Goal: Information Seeking & Learning: Learn about a topic

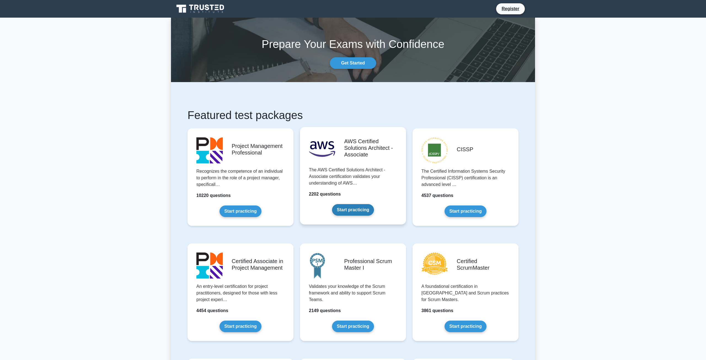
click at [332, 212] on link "Start practicing" at bounding box center [353, 210] width 42 height 12
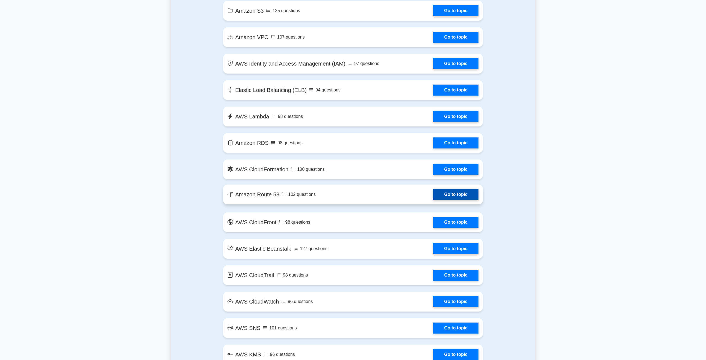
scroll to position [450, 0]
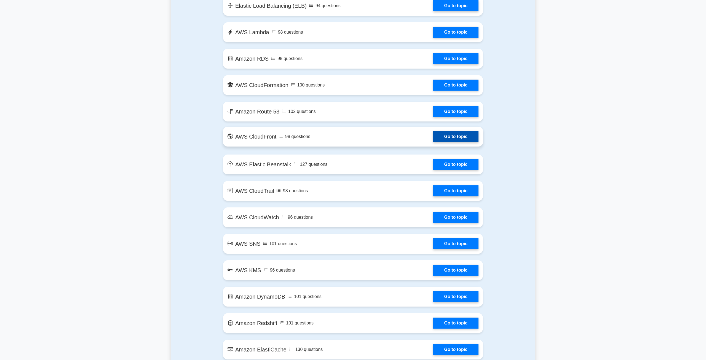
click at [456, 136] on link "Go to topic" at bounding box center [455, 136] width 45 height 11
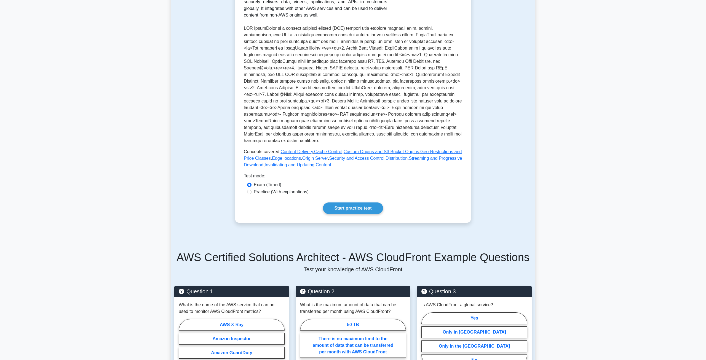
scroll to position [197, 0]
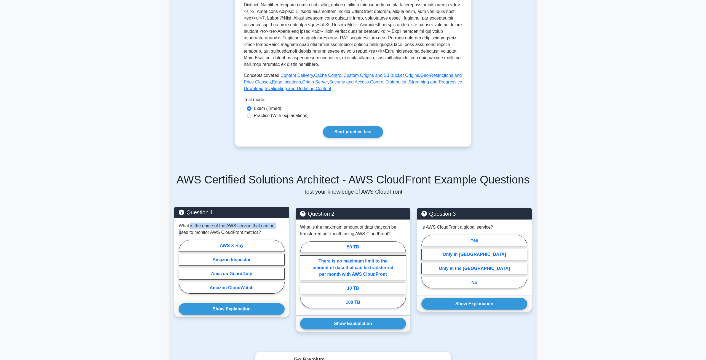
drag, startPoint x: 216, startPoint y: 226, endPoint x: 275, endPoint y: 229, distance: 59.3
click at [276, 226] on p "What is the name of the AWS service that can be used to monitor AWS CloudFront …" at bounding box center [232, 229] width 106 height 13
click at [207, 288] on label "Amazon CloudWatch" at bounding box center [232, 288] width 106 height 12
click at [182, 270] on input "Amazon CloudWatch" at bounding box center [181, 269] width 4 height 4
radio input "true"
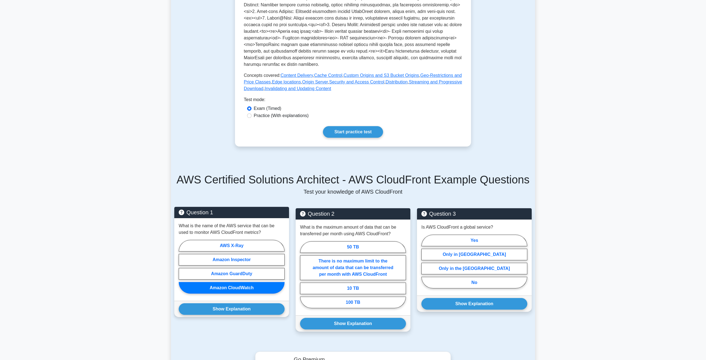
click at [235, 315] on div "Show Explanation Correct Answer: Amazon CloudWatch" at bounding box center [231, 309] width 115 height 16
click at [237, 310] on button "Show Explanation" at bounding box center [232, 310] width 106 height 12
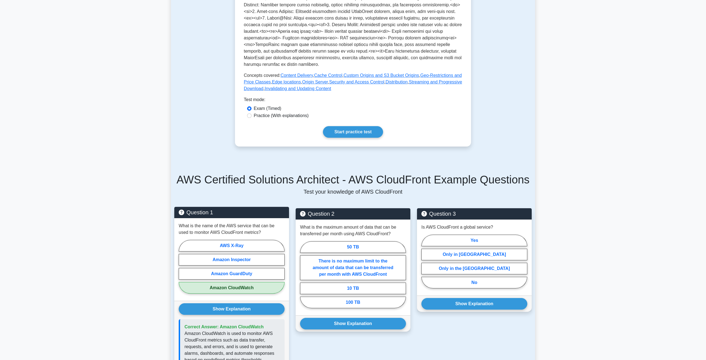
scroll to position [253, 0]
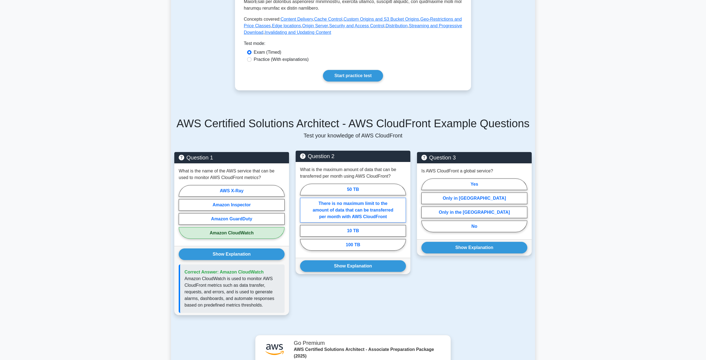
click at [332, 213] on label "There is no maximum limit to the amount of data that can be transferred per mon…" at bounding box center [353, 210] width 106 height 25
click at [304, 217] on input "There is no maximum limit to the amount of data that can be transferred per mon…" at bounding box center [302, 219] width 4 height 4
radio input "true"
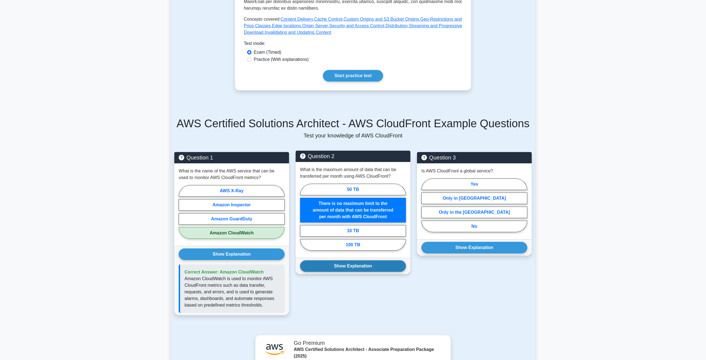
click at [336, 266] on button "Show Explanation" at bounding box center [353, 267] width 106 height 12
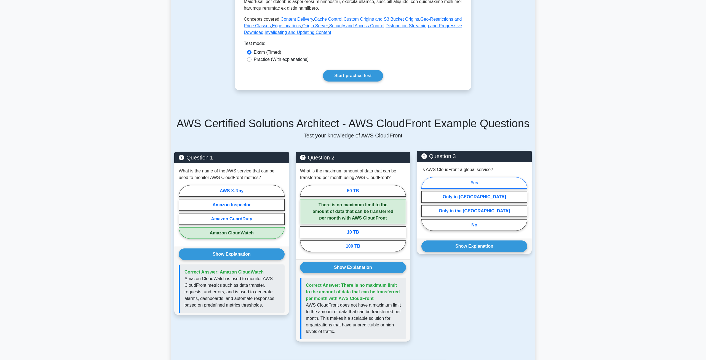
click at [476, 184] on label "Yes" at bounding box center [474, 183] width 106 height 12
click at [425, 204] on input "Yes" at bounding box center [423, 206] width 4 height 4
radio input "true"
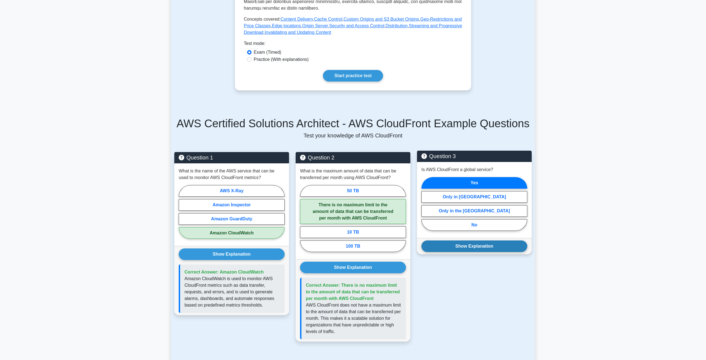
click at [448, 252] on div "Show Explanation Correct Answer: Yes" at bounding box center [474, 246] width 115 height 16
click at [451, 249] on button "Show Explanation" at bounding box center [474, 247] width 106 height 12
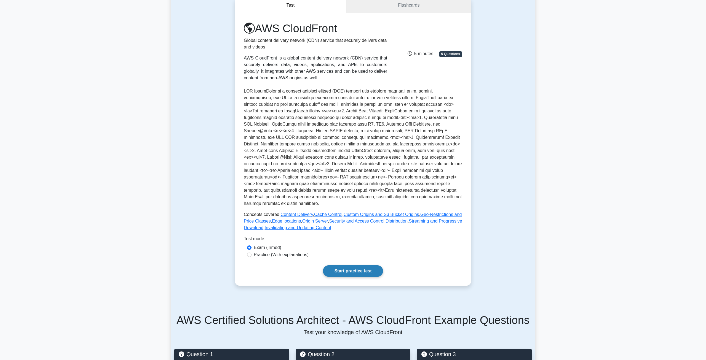
scroll to position [0, 0]
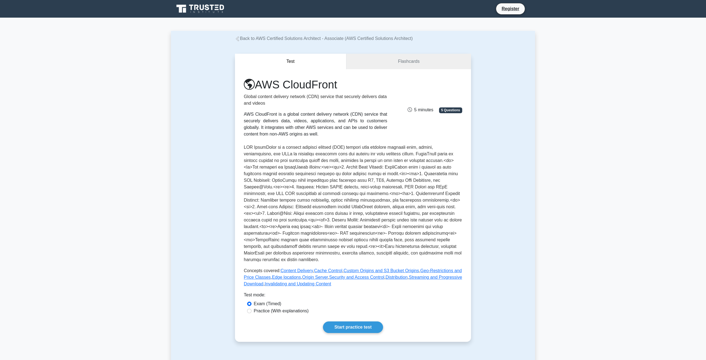
click at [254, 314] on label "Practice (With explanations)" at bounding box center [281, 311] width 55 height 7
click at [251, 314] on input "Practice (With explanations)" at bounding box center [249, 311] width 4 height 4
radio input "true"
click at [345, 320] on div "AWS CloudFront Global content delivery network (CDN) service that securely deli…" at bounding box center [353, 205] width 218 height 255
click at [346, 326] on link "Start practice test" at bounding box center [353, 328] width 60 height 12
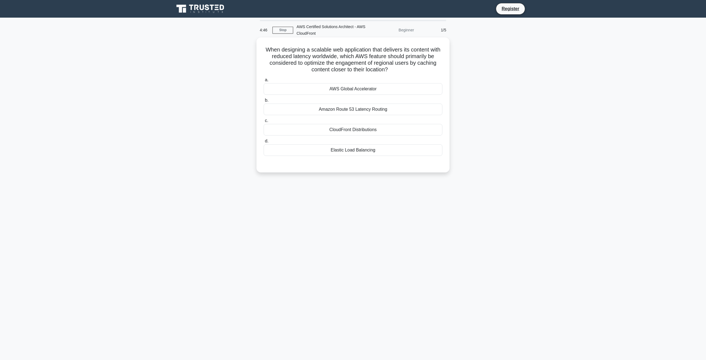
click at [365, 129] on div "CloudFront Distributions" at bounding box center [353, 130] width 179 height 12
click at [264, 123] on input "c. CloudFront Distributions" at bounding box center [264, 121] width 0 height 4
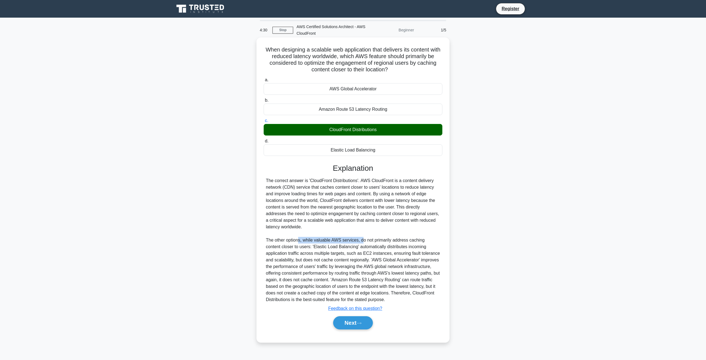
drag, startPoint x: 301, startPoint y: 242, endPoint x: 361, endPoint y: 241, distance: 60.7
click at [361, 241] on div "The correct answer is 'CloudFront Distributions'. AWS CloudFront is a content d…" at bounding box center [353, 241] width 174 height 126
click at [354, 325] on button "Next" at bounding box center [352, 323] width 39 height 13
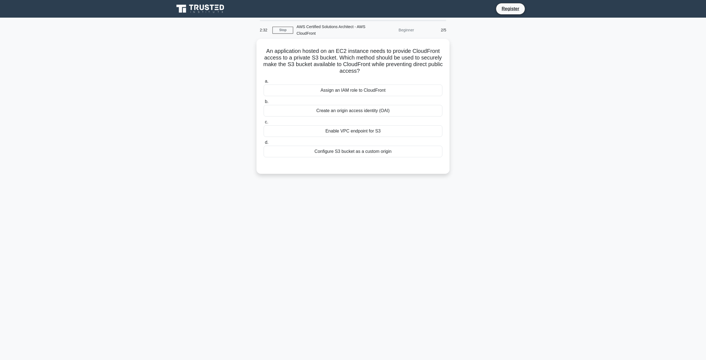
click at [625, 88] on main "2:32 Stop AWS Certified Solutions Architect - AWS CloudFront Beginner 2/5 An ap…" at bounding box center [353, 189] width 706 height 343
click at [347, 149] on div "Configure S3 bucket as a custom origin" at bounding box center [353, 150] width 179 height 12
click at [264, 143] on input "d. Configure S3 bucket as a custom origin" at bounding box center [264, 142] width 0 height 4
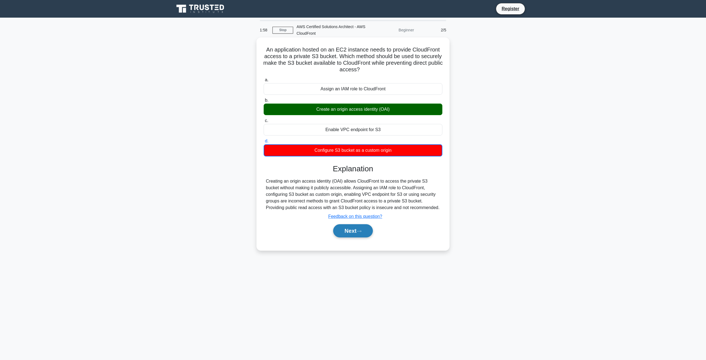
click at [353, 230] on button "Next" at bounding box center [352, 230] width 39 height 13
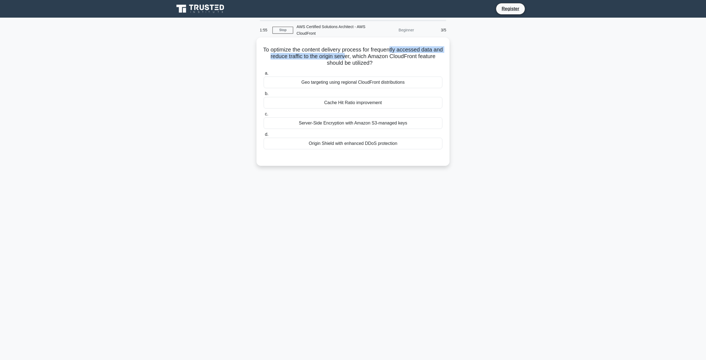
drag, startPoint x: 347, startPoint y: 54, endPoint x: 391, endPoint y: 50, distance: 44.6
click at [391, 50] on h5 "To optimize the content delivery process for frequently accessed data and reduc…" at bounding box center [353, 56] width 180 height 20
click at [364, 67] on h5 "To optimize the content delivery process for frequently accessed data and reduc…" at bounding box center [353, 56] width 180 height 20
drag, startPoint x: 318, startPoint y: 51, endPoint x: 349, endPoint y: 58, distance: 31.8
click at [349, 58] on h5 "To optimize the content delivery process for frequently accessed data and reduc…" at bounding box center [353, 56] width 180 height 20
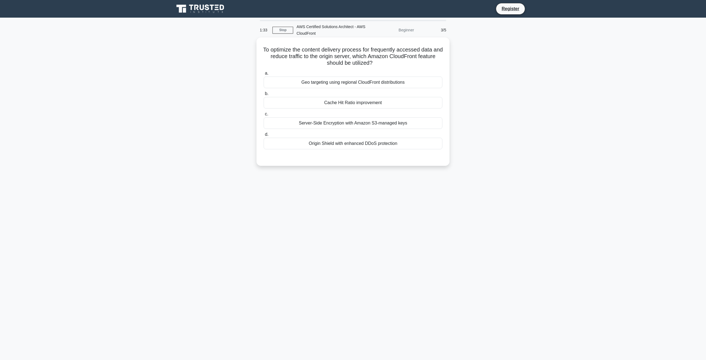
click at [322, 83] on div "Geo targeting using regional CloudFront distributions" at bounding box center [353, 83] width 179 height 12
click at [264, 75] on input "a. Geo targeting using regional CloudFront distributions" at bounding box center [264, 74] width 0 height 4
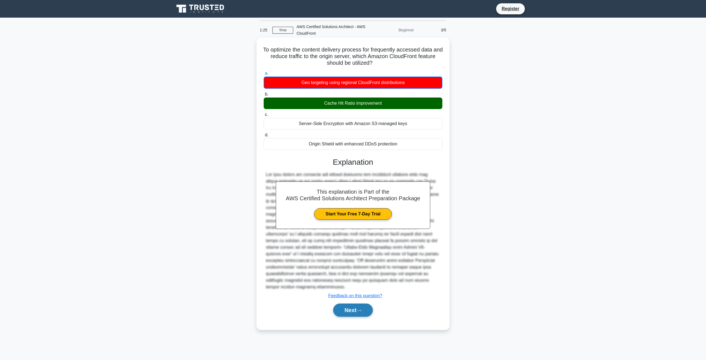
click at [348, 304] on button "Next" at bounding box center [352, 310] width 39 height 13
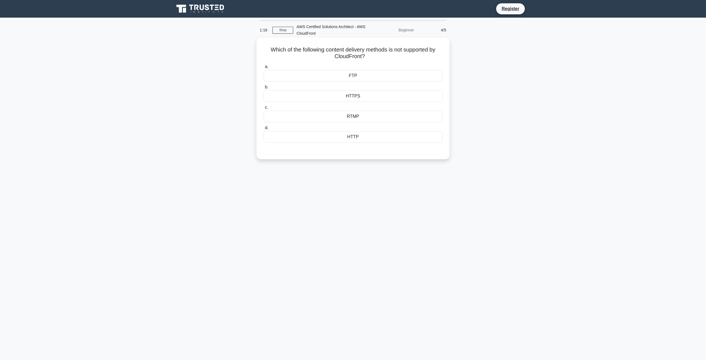
click at [341, 117] on div "RTMP" at bounding box center [353, 117] width 179 height 12
click at [264, 109] on input "c. RTMP" at bounding box center [264, 108] width 0 height 4
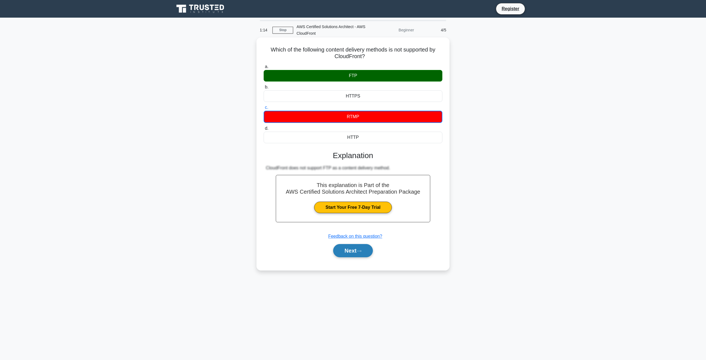
click at [340, 248] on button "Next" at bounding box center [352, 250] width 39 height 13
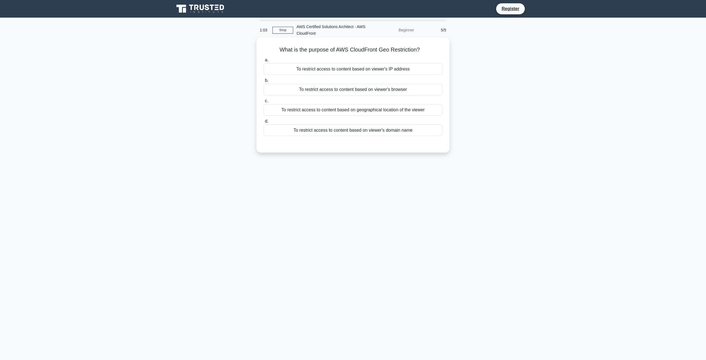
click at [309, 111] on div "To restrict access to content based on geographical location of the viewer" at bounding box center [353, 110] width 179 height 12
click at [264, 103] on input "c. To restrict access to content based on geographical location of the viewer" at bounding box center [264, 101] width 0 height 4
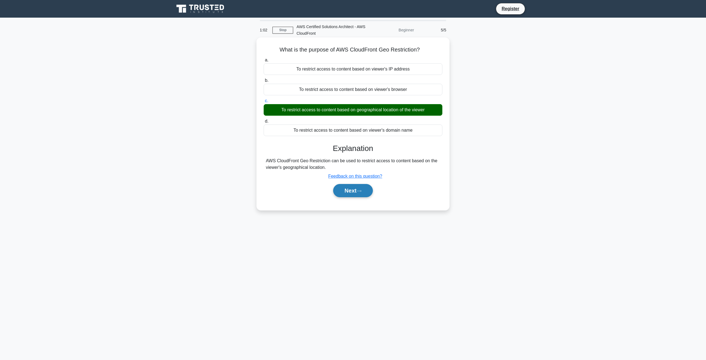
click at [358, 190] on button "Next" at bounding box center [352, 190] width 39 height 13
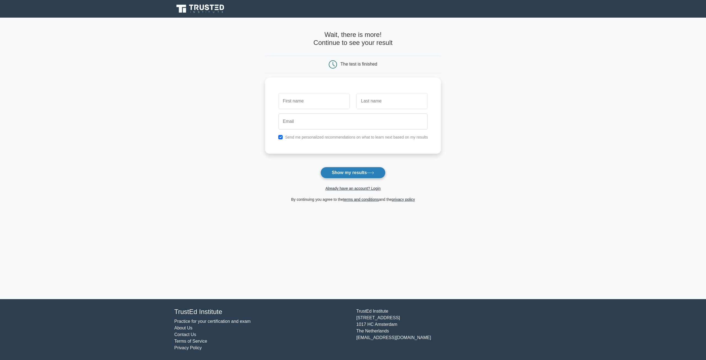
click at [347, 177] on button "Show my results" at bounding box center [352, 173] width 65 height 12
click at [183, 7] on icon at bounding box center [181, 9] width 10 height 8
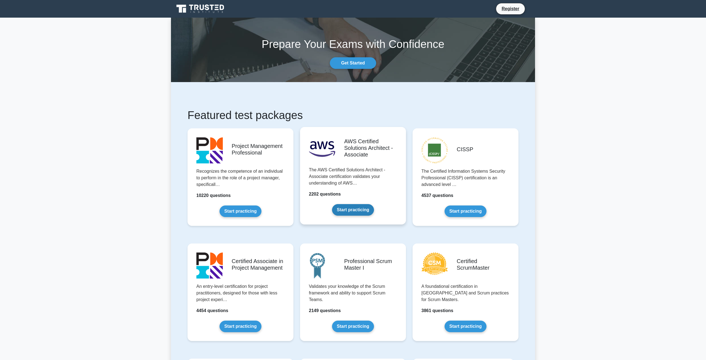
click at [343, 210] on link "Start practicing" at bounding box center [353, 210] width 42 height 12
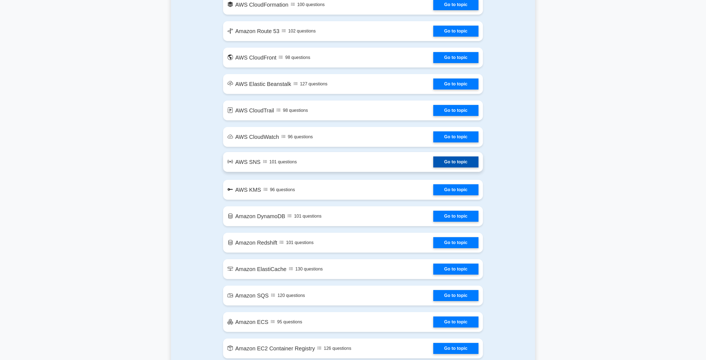
scroll to position [534, 0]
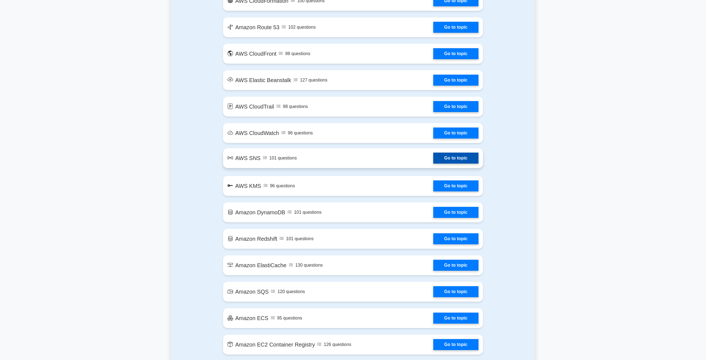
click at [433, 153] on link "Go to topic" at bounding box center [455, 158] width 45 height 11
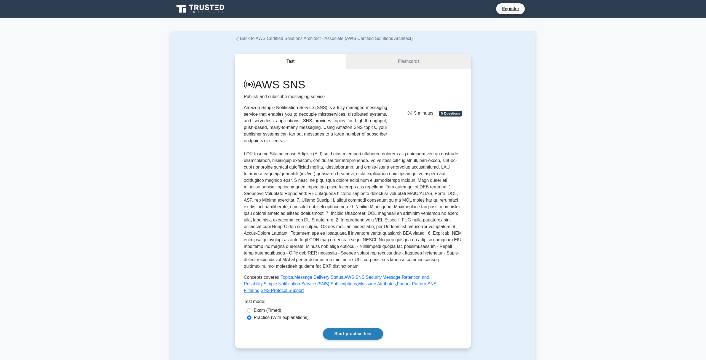
click at [375, 328] on link "Start practice test" at bounding box center [353, 334] width 60 height 12
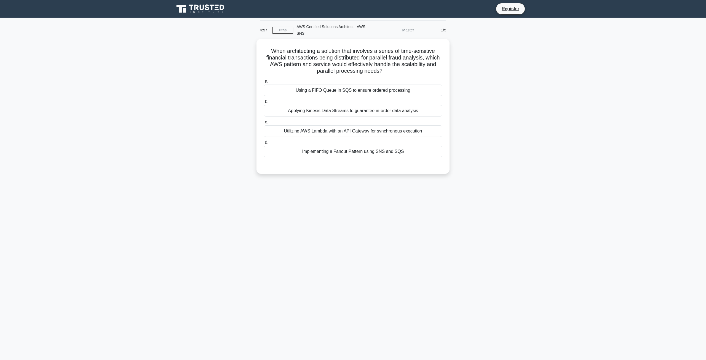
click at [405, 314] on main "4:57 Stop AWS Certified Solutions Architect - AWS SNS Master 1/5 When architect…" at bounding box center [353, 189] width 706 height 343
click at [302, 151] on div "Implementing a Fanout Pattern using SNS and SQS" at bounding box center [353, 150] width 179 height 12
click at [264, 143] on input "d. Implementing a Fanout Pattern using SNS and SQS" at bounding box center [264, 142] width 0 height 4
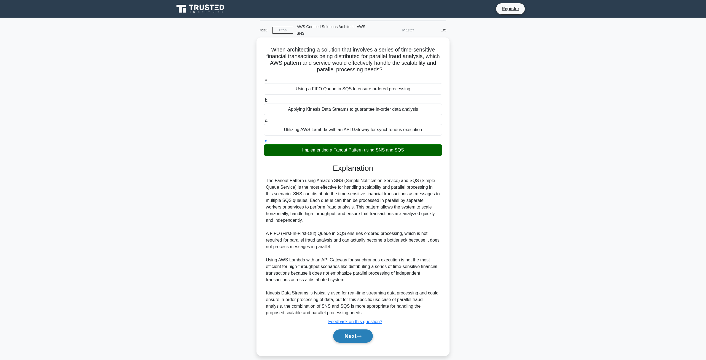
click at [361, 333] on button "Next" at bounding box center [352, 336] width 39 height 13
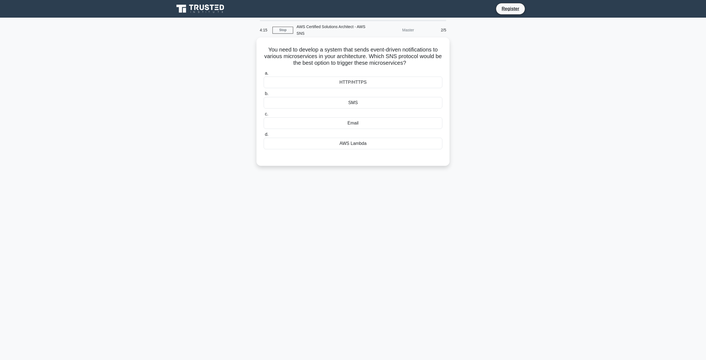
click at [314, 80] on div "HTTP/HTTPS" at bounding box center [353, 83] width 179 height 12
click at [264, 75] on input "a. HTTP/HTTPS" at bounding box center [264, 74] width 0 height 4
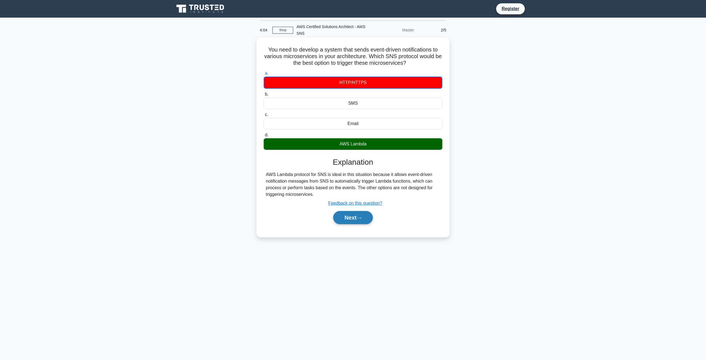
click at [347, 218] on button "Next" at bounding box center [352, 217] width 39 height 13
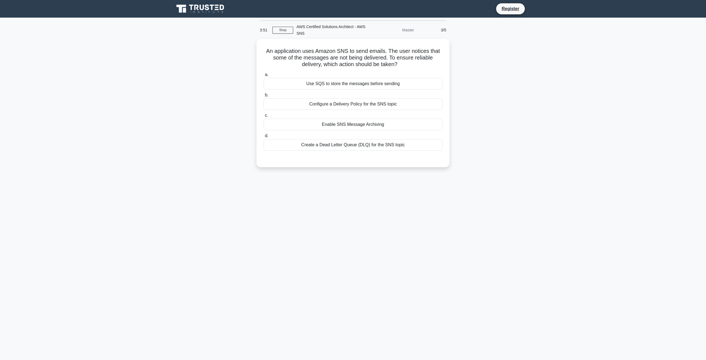
click at [613, 159] on main "3:51 Stop AWS Certified Solutions Architect - AWS SNS Master 3/5 An application…" at bounding box center [353, 189] width 706 height 343
click at [335, 83] on div "Use SQS to store the messages before sending" at bounding box center [353, 83] width 179 height 12
click at [264, 75] on input "a. Use SQS to store the messages before sending" at bounding box center [264, 74] width 0 height 4
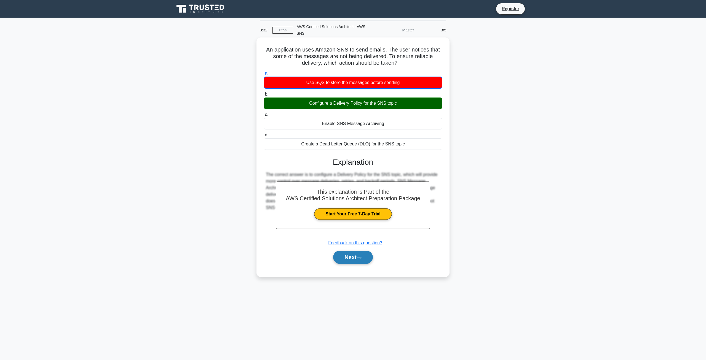
click at [357, 257] on button "Next" at bounding box center [352, 257] width 39 height 13
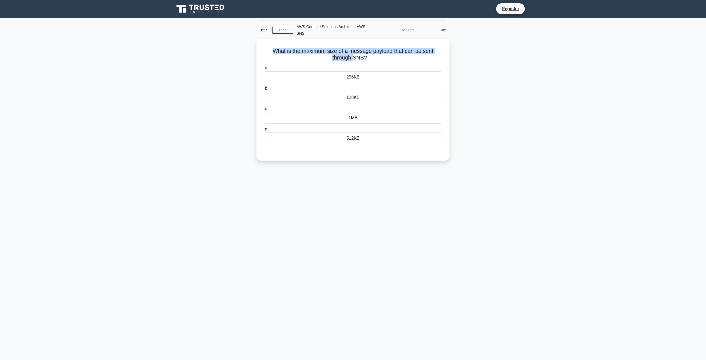
drag, startPoint x: 262, startPoint y: 50, endPoint x: 470, endPoint y: 47, distance: 207.9
click at [470, 47] on div "What is the maximum size of a message payload that can be sent through SNS? .sp…" at bounding box center [353, 103] width 364 height 128
click at [338, 79] on div "256KB" at bounding box center [353, 76] width 179 height 12
click at [264, 69] on input "a. 256KB" at bounding box center [264, 67] width 0 height 4
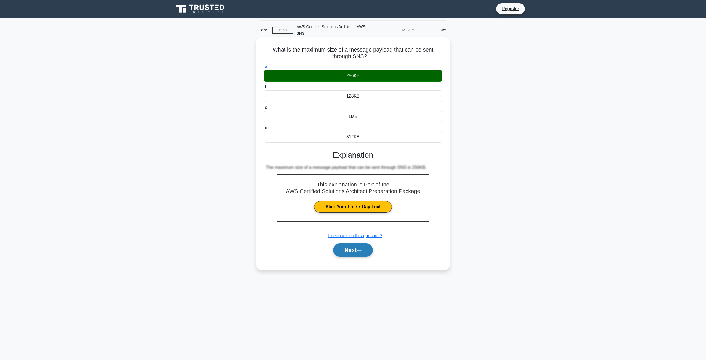
click at [358, 250] on button "Next" at bounding box center [352, 250] width 39 height 13
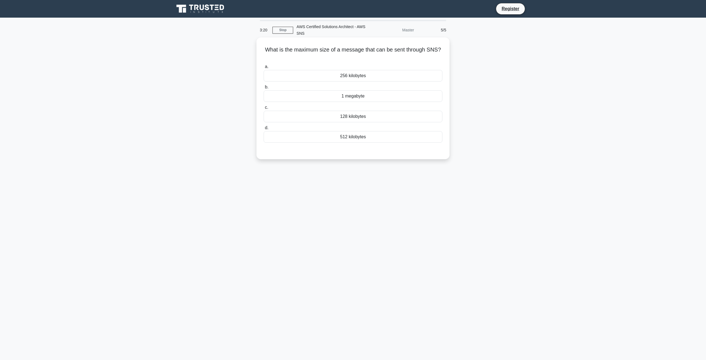
click at [358, 77] on div "256 kilobytes" at bounding box center [353, 76] width 179 height 12
click at [264, 69] on input "a. 256 kilobytes" at bounding box center [264, 67] width 0 height 4
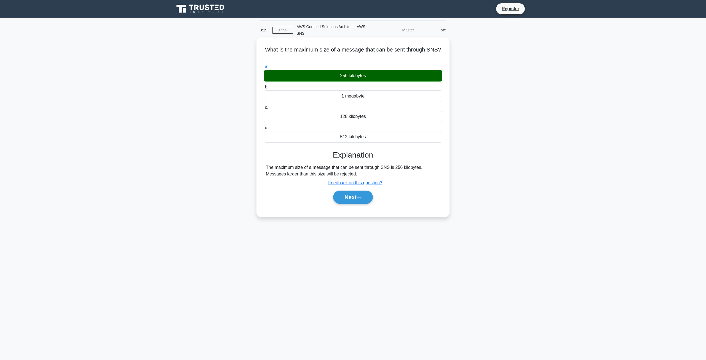
click at [350, 188] on div "Explanation The maximum size of a message that can be sent through SNS is 256 k…" at bounding box center [353, 179] width 179 height 56
click at [349, 198] on button "Next" at bounding box center [352, 197] width 39 height 13
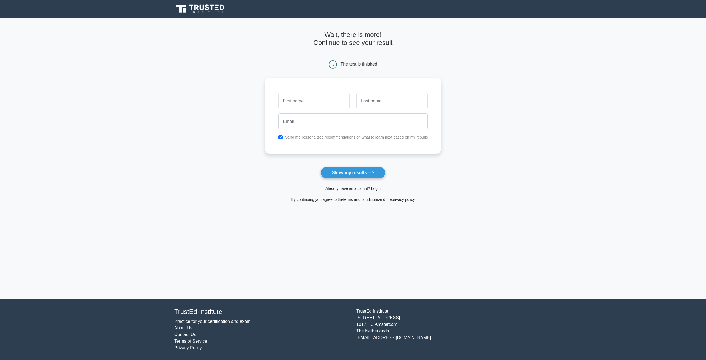
click at [207, 8] on icon at bounding box center [207, 7] width 4 height 6
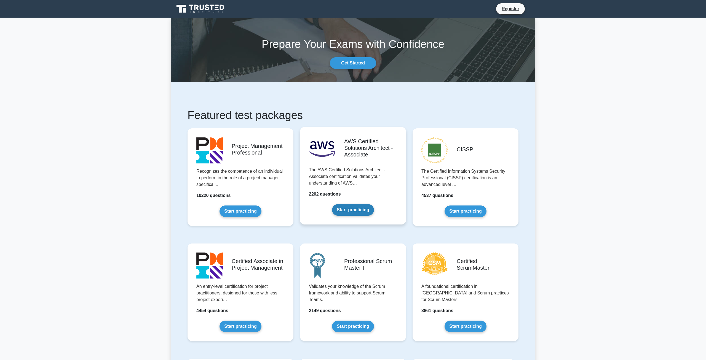
click at [349, 204] on link "Start practicing" at bounding box center [353, 210] width 42 height 12
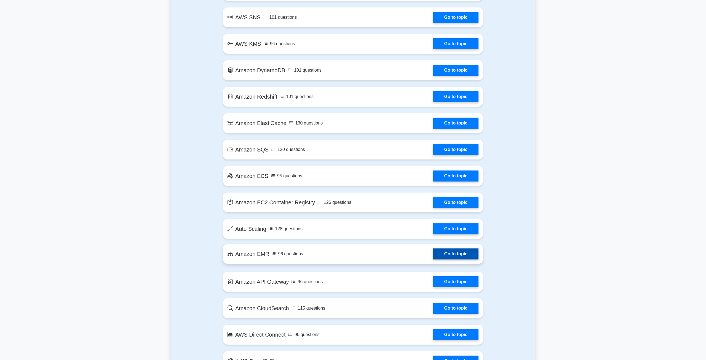
scroll to position [675, 0]
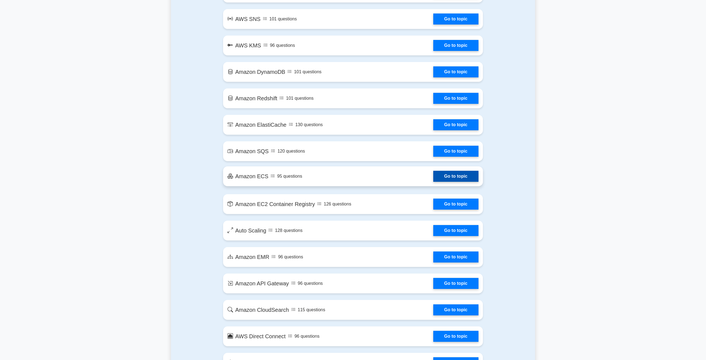
click at [433, 174] on link "Go to topic" at bounding box center [455, 176] width 45 height 11
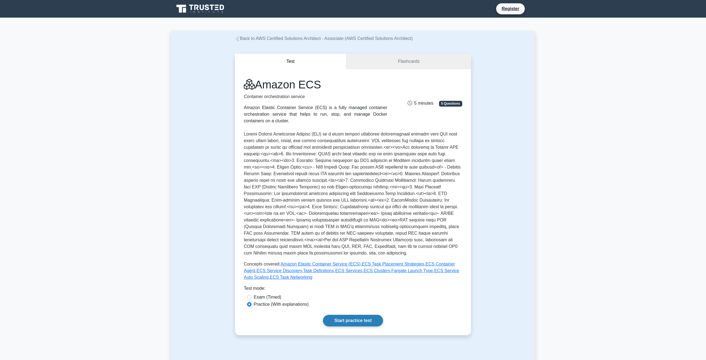
click at [352, 322] on link "Start practice test" at bounding box center [353, 321] width 60 height 12
click at [353, 322] on link "Start practice test" at bounding box center [353, 321] width 60 height 12
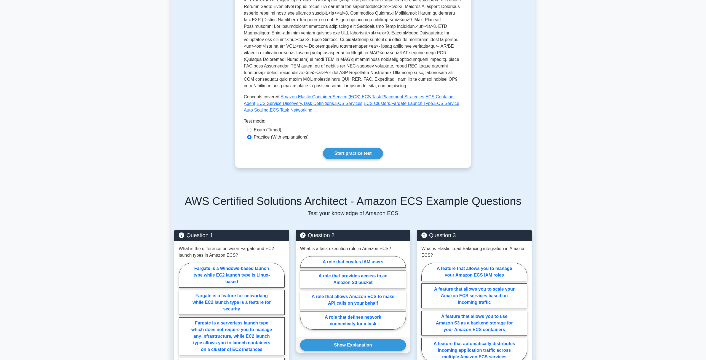
scroll to position [253, 0]
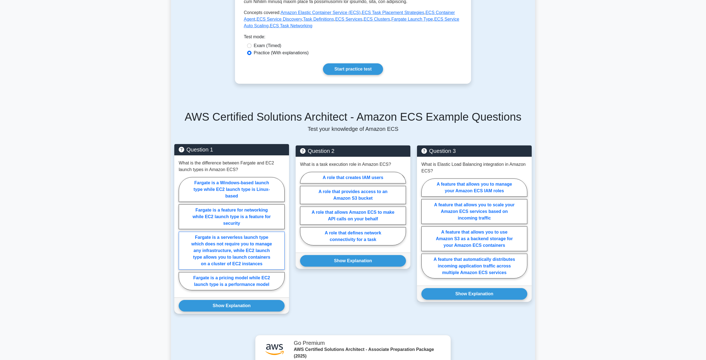
click at [217, 255] on label "Fargate is a serverless launch type which does not require you to manage any in…" at bounding box center [232, 251] width 106 height 38
click at [182, 237] on input "Fargate is a serverless launch type which does not require you to manage any in…" at bounding box center [181, 236] width 4 height 4
radio input "true"
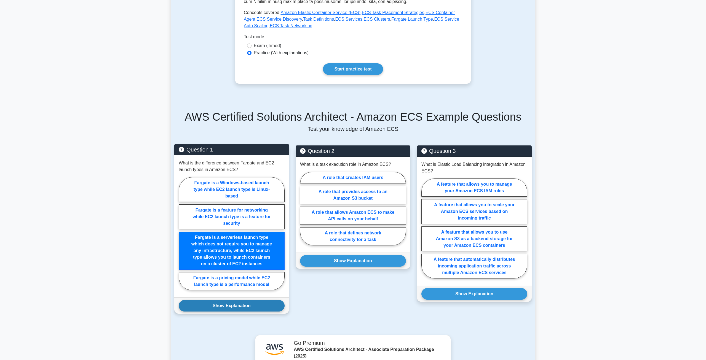
click at [261, 305] on button "Show Explanation" at bounding box center [232, 306] width 106 height 12
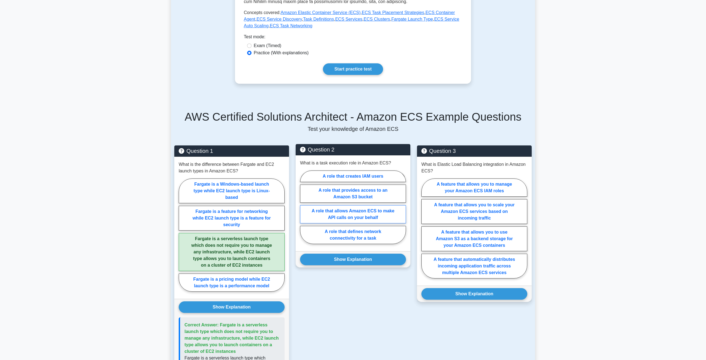
click at [375, 216] on label "A role that allows Amazon ECS to make API calls on your behalf" at bounding box center [353, 214] width 106 height 18
click at [304, 211] on input "A role that allows Amazon ECS to make API calls on your behalf" at bounding box center [302, 209] width 4 height 4
radio input "true"
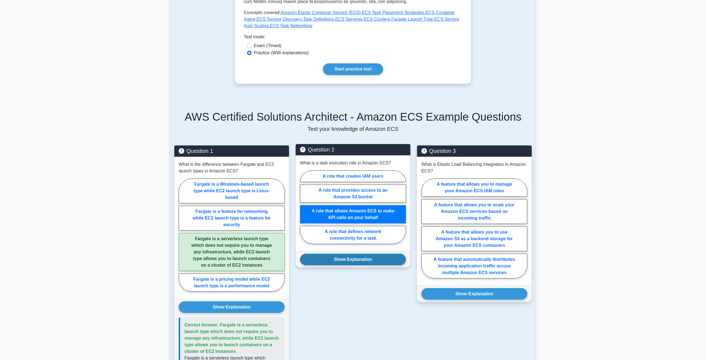
click at [373, 262] on button "Show Explanation" at bounding box center [353, 260] width 106 height 12
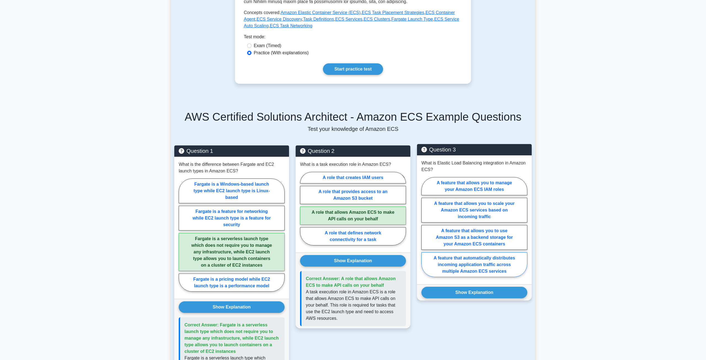
click at [493, 266] on label "A feature that automatically distributes incoming application traffic across mu…" at bounding box center [474, 265] width 106 height 25
click at [425, 231] on input "A feature that automatically distributes incoming application traffic across mu…" at bounding box center [423, 229] width 4 height 4
radio input "true"
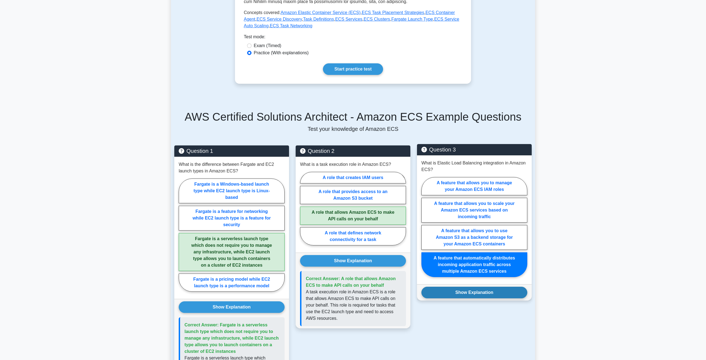
click at [491, 295] on button "Show Explanation" at bounding box center [474, 293] width 106 height 12
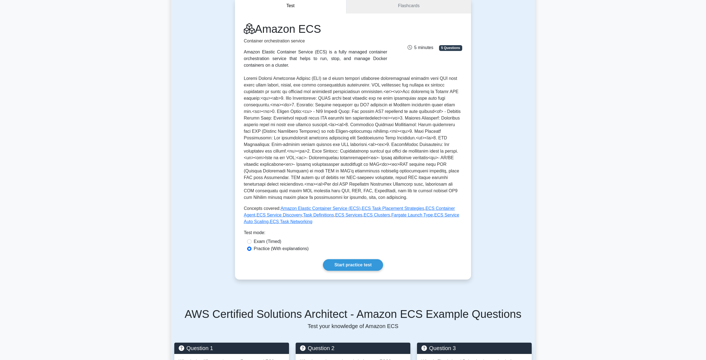
scroll to position [28, 0]
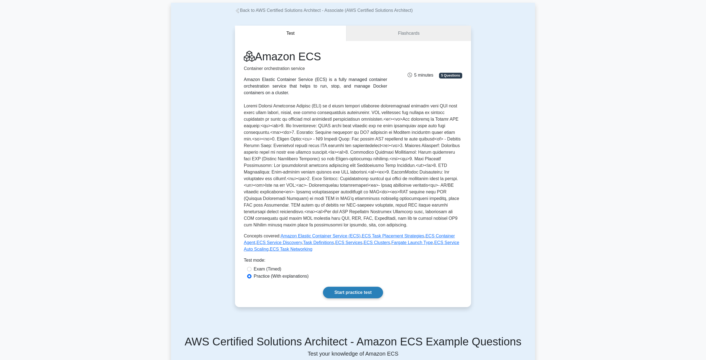
click at [343, 294] on link "Start practice test" at bounding box center [353, 293] width 60 height 12
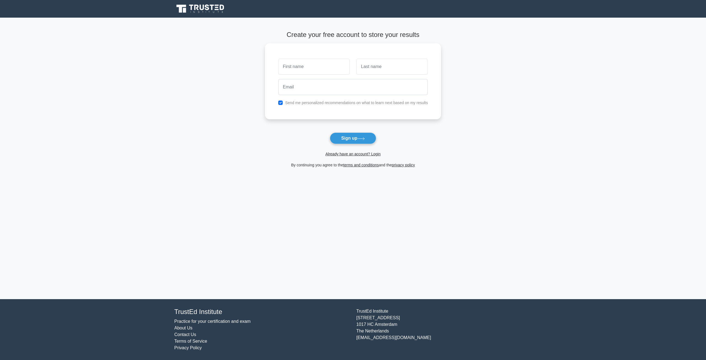
click at [202, 10] on icon at bounding box center [202, 8] width 4 height 6
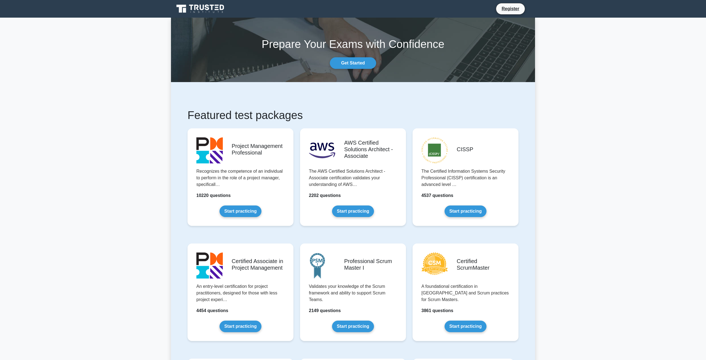
click at [341, 206] on link "Start practicing" at bounding box center [353, 212] width 42 height 12
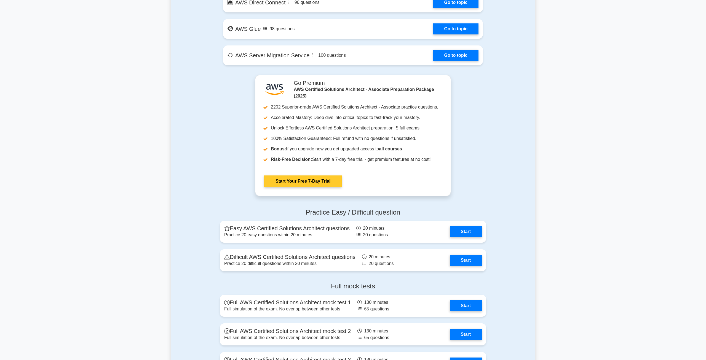
scroll to position [1012, 0]
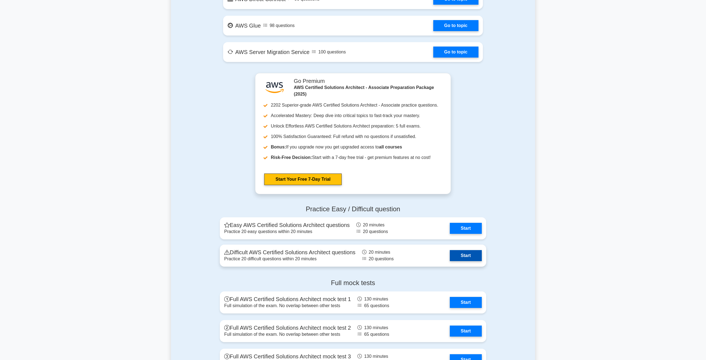
click at [467, 255] on link "Start" at bounding box center [466, 255] width 32 height 11
